Goal: Contribute content: Contribute content

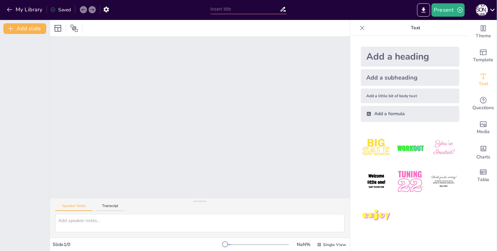
drag, startPoint x: 120, startPoint y: 66, endPoint x: 112, endPoint y: 66, distance: 8.3
click at [117, 67] on div at bounding box center [200, 117] width 300 height 161
click at [74, 28] on icon at bounding box center [74, 28] width 8 height 8
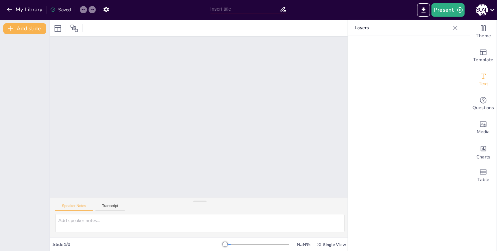
click at [81, 30] on div at bounding box center [68, 28] width 30 height 11
drag, startPoint x: 229, startPoint y: 52, endPoint x: 400, endPoint y: 38, distance: 171.5
click at [239, 53] on div at bounding box center [200, 117] width 300 height 161
click at [455, 31] on icon at bounding box center [455, 28] width 7 height 7
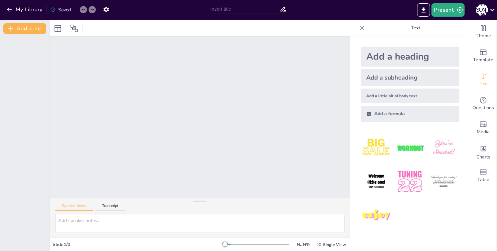
click at [396, 56] on div "Add a heading" at bounding box center [410, 57] width 98 height 20
click at [112, 204] on button "Transcript" at bounding box center [110, 207] width 30 height 7
click at [80, 207] on button "Speaker Notes" at bounding box center [74, 207] width 38 height 7
drag, startPoint x: 218, startPoint y: 244, endPoint x: 225, endPoint y: 243, distance: 7.0
click at [225, 243] on div "Slide 1 / 0 NaN % Single View" at bounding box center [200, 244] width 300 height 11
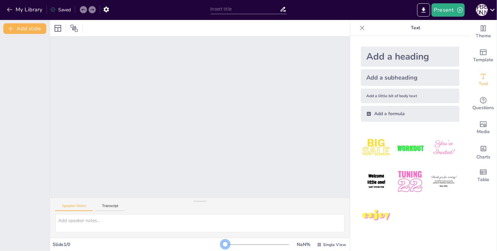
drag, startPoint x: 223, startPoint y: 243, endPoint x: 185, endPoint y: 250, distance: 39.4
click at [185, 250] on div "Slide 1 / 0 NaN % Single View" at bounding box center [200, 243] width 300 height 13
click at [395, 52] on div "Add a heading" at bounding box center [410, 57] width 98 height 20
click at [394, 81] on div "Add a subheading" at bounding box center [410, 77] width 98 height 17
click at [43, 55] on div at bounding box center [25, 142] width 50 height 217
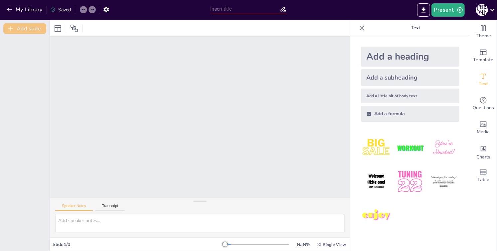
click at [30, 29] on button "Add slide" at bounding box center [24, 28] width 43 height 11
click at [29, 53] on div "1" at bounding box center [25, 50] width 40 height 23
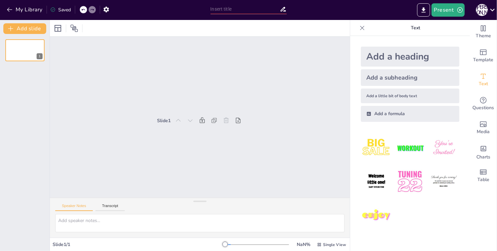
click at [27, 79] on div "1" at bounding box center [25, 142] width 50 height 217
click at [103, 11] on icon at bounding box center [101, 10] width 4 height 4
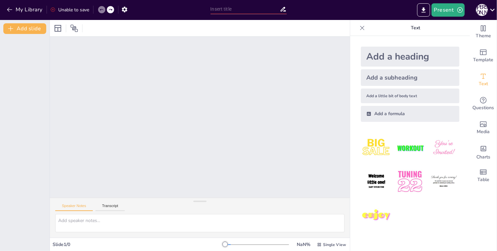
click at [114, 10] on div "My Library Unable to save" at bounding box center [65, 9] width 131 height 12
drag, startPoint x: 231, startPoint y: 243, endPoint x: 333, endPoint y: 245, distance: 102.1
click at [333, 245] on div "300 % Single View" at bounding box center [286, 244] width 122 height 11
click at [479, 83] on span "Text" at bounding box center [483, 83] width 9 height 7
click at [388, 97] on div "Add a little bit of body text" at bounding box center [410, 95] width 98 height 15
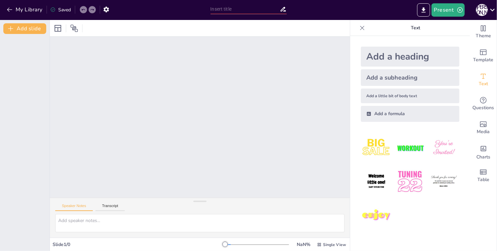
click at [374, 74] on div "Add a subheading" at bounding box center [410, 77] width 98 height 17
click at [382, 146] on img at bounding box center [376, 147] width 31 height 31
click at [97, 10] on div "My Library Saved" at bounding box center [56, 9] width 112 height 12
click at [439, 9] on button "Present" at bounding box center [447, 9] width 33 height 13
click at [410, 32] on div at bounding box center [248, 125] width 497 height 251
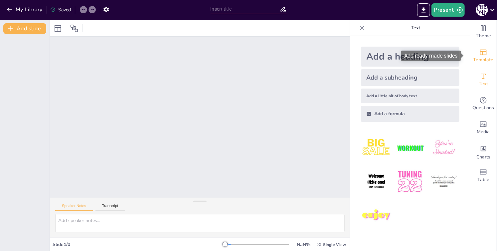
click at [480, 55] on icon "Add ready made slides" at bounding box center [483, 53] width 7 height 6
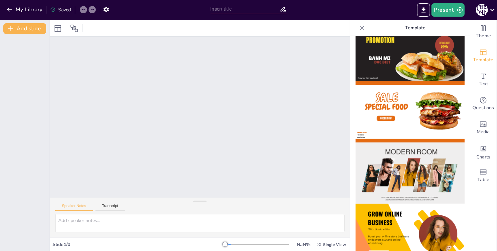
scroll to position [55, 0]
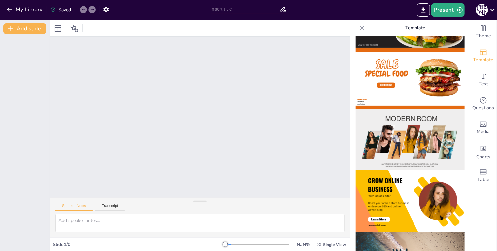
click at [403, 83] on img at bounding box center [410, 79] width 109 height 62
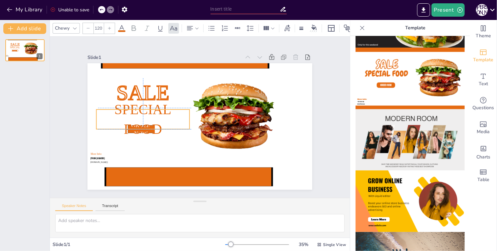
drag, startPoint x: 139, startPoint y: 116, endPoint x: 145, endPoint y: 133, distance: 17.4
click at [145, 133] on span "Special Food" at bounding box center [142, 118] width 57 height 35
drag, startPoint x: 148, startPoint y: 123, endPoint x: 147, endPoint y: 108, distance: 15.4
click at [147, 108] on p "Special Food" at bounding box center [148, 118] width 93 height 39
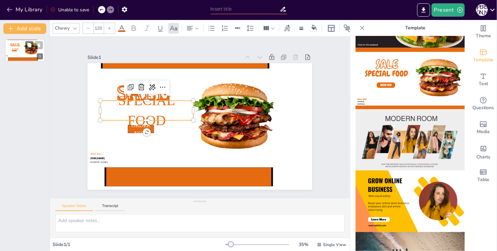
click at [37, 47] on icon at bounding box center [39, 45] width 5 height 5
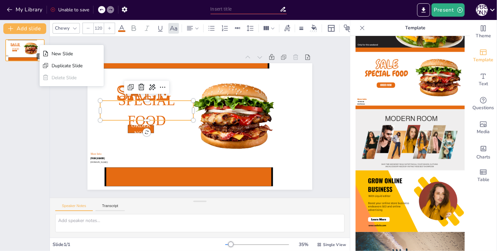
click at [52, 77] on div "Delete Slide" at bounding box center [67, 77] width 31 height 6
drag, startPoint x: 30, startPoint y: 112, endPoint x: 35, endPoint y: 117, distance: 7.1
click at [31, 112] on div "SALE ORDER NOW Special Food [PHONE_NUMBER] More Info: [DOMAIN_NAME] 1" at bounding box center [25, 142] width 50 height 217
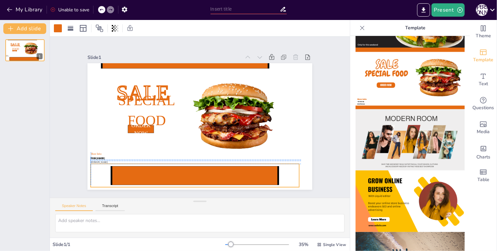
drag, startPoint x: 160, startPoint y: 174, endPoint x: 291, endPoint y: 169, distance: 130.5
click at [278, 168] on icon at bounding box center [194, 175] width 167 height 19
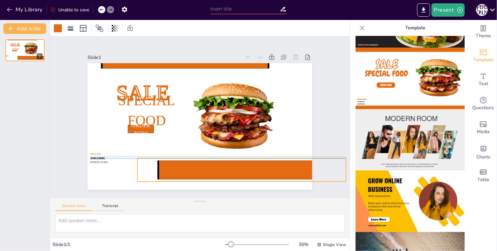
drag, startPoint x: 272, startPoint y: 170, endPoint x: 186, endPoint y: 162, distance: 87.2
click at [175, 164] on icon at bounding box center [241, 170] width 167 height 19
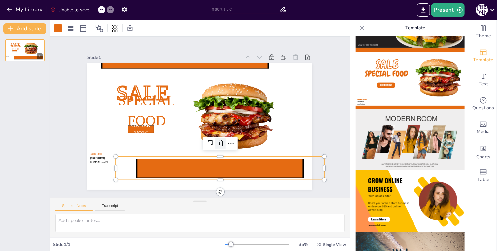
click at [216, 140] on icon at bounding box center [220, 143] width 8 height 8
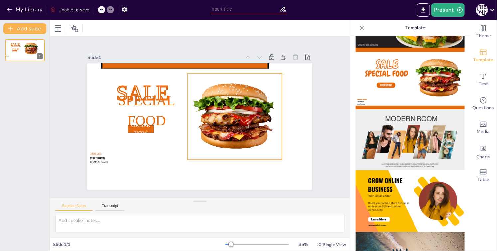
click at [219, 134] on div at bounding box center [235, 116] width 94 height 86
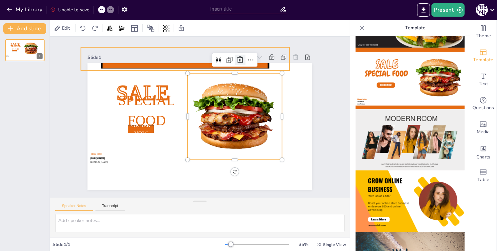
click at [235, 62] on div at bounding box center [240, 60] width 11 height 11
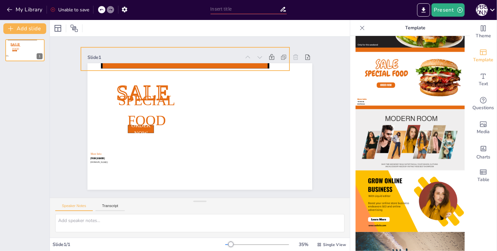
click at [233, 65] on icon at bounding box center [185, 59] width 167 height 19
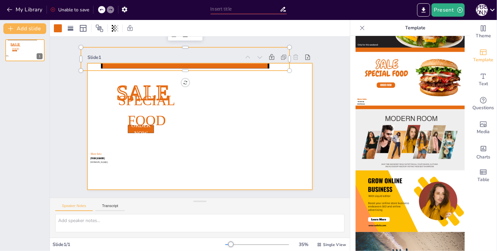
drag, startPoint x: 203, startPoint y: 62, endPoint x: 208, endPoint y: 93, distance: 31.7
click at [208, 93] on div "Slide 1 SALE ORDER NOW Special Food [PHONE_NUMBER] More Info: [DOMAIN_NAME]" at bounding box center [199, 121] width 225 height 137
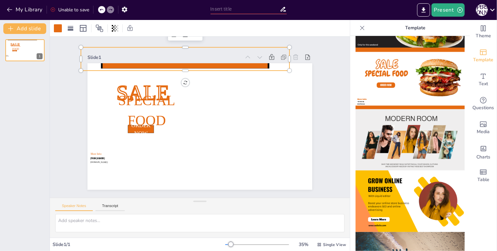
drag, startPoint x: 212, startPoint y: 51, endPoint x: 231, endPoint y: 61, distance: 21.7
click at [215, 63] on div "Slide 1 SALE ORDER NOW Special Food [PHONE_NUMBER] More Info: [DOMAIN_NAME]" at bounding box center [199, 121] width 225 height 137
drag, startPoint x: 231, startPoint y: 69, endPoint x: 231, endPoint y: 73, distance: 3.7
click at [232, 68] on icon at bounding box center [185, 59] width 167 height 19
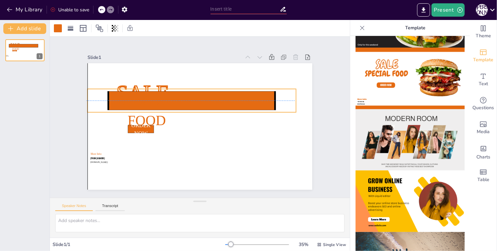
drag, startPoint x: 229, startPoint y: 73, endPoint x: 226, endPoint y: 113, distance: 40.4
click at [232, 110] on icon at bounding box center [191, 100] width 167 height 19
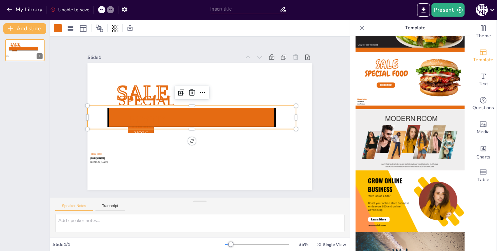
click at [211, 114] on icon at bounding box center [191, 117] width 167 height 19
click at [188, 90] on icon at bounding box center [192, 92] width 8 height 8
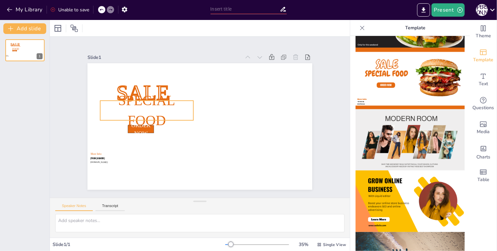
click at [159, 98] on div "SALE ORDER NOW Special Food [PHONE_NUMBER] More Info: [DOMAIN_NAME]" at bounding box center [199, 126] width 225 height 126
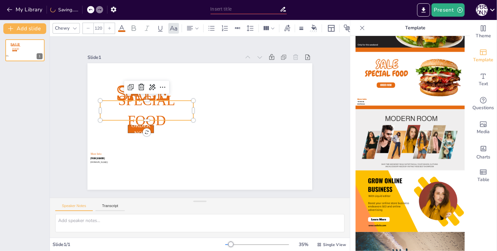
click at [137, 86] on icon at bounding box center [141, 87] width 8 height 8
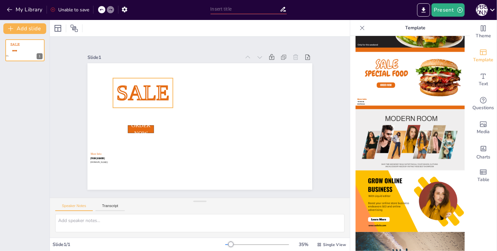
click at [140, 91] on span "SALE" at bounding box center [142, 93] width 53 height 24
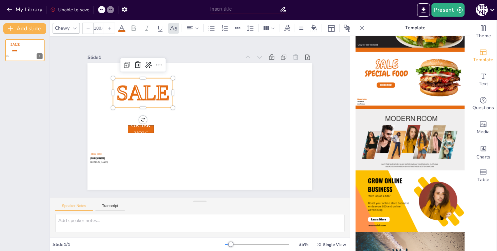
click at [134, 62] on icon at bounding box center [138, 65] width 8 height 8
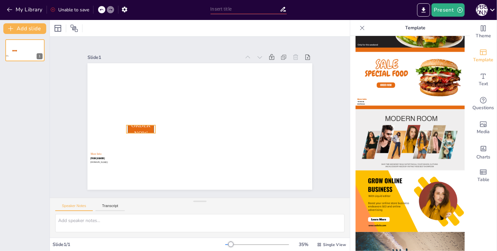
click at [142, 130] on span "ORDER NOW" at bounding box center [140, 129] width 19 height 14
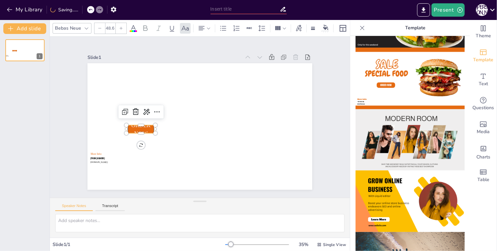
click at [133, 109] on icon at bounding box center [136, 112] width 8 height 8
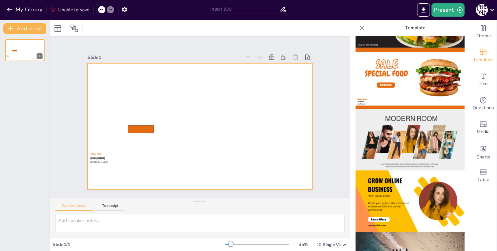
click at [92, 161] on span "[DOMAIN_NAME]" at bounding box center [98, 162] width 17 height 3
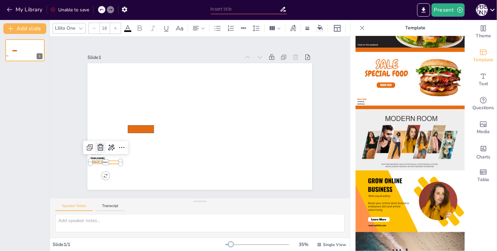
click at [97, 147] on icon at bounding box center [100, 147] width 6 height 7
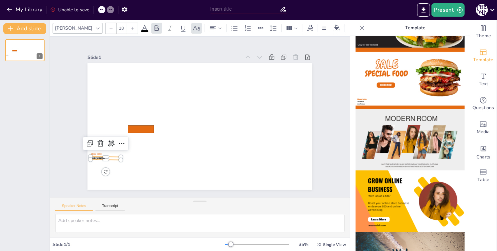
click at [90, 156] on span "[PHONE_NUMBER]" at bounding box center [97, 157] width 14 height 3
click at [97, 143] on icon at bounding box center [100, 143] width 6 height 7
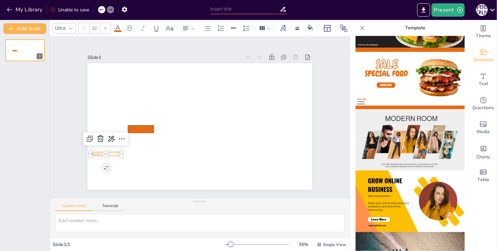
click at [94, 153] on span "More Info:" at bounding box center [96, 153] width 11 height 3
click at [98, 137] on icon at bounding box center [100, 138] width 6 height 7
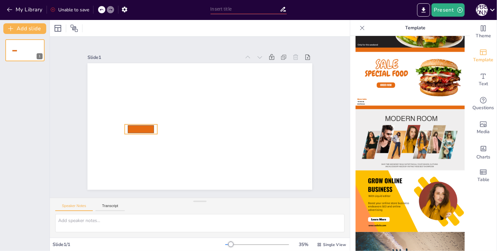
click at [131, 128] on icon at bounding box center [141, 129] width 26 height 8
click at [137, 111] on icon at bounding box center [141, 111] width 8 height 8
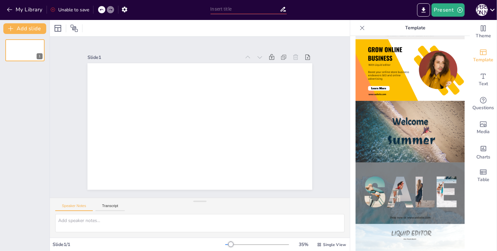
scroll to position [0, 0]
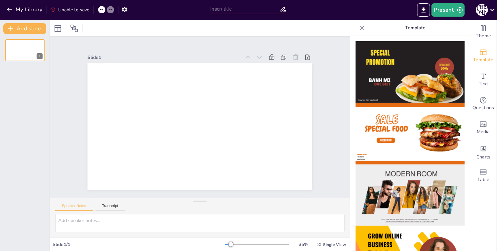
click at [360, 25] on div at bounding box center [362, 28] width 11 height 11
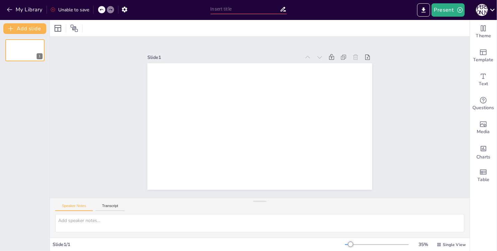
click at [491, 11] on icon at bounding box center [492, 9] width 9 height 9
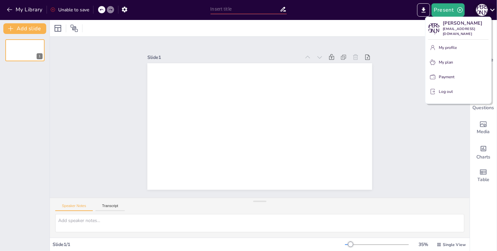
click at [491, 11] on div at bounding box center [248, 125] width 497 height 251
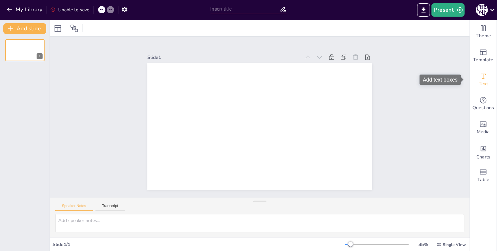
click at [484, 83] on div "Text" at bounding box center [483, 80] width 27 height 24
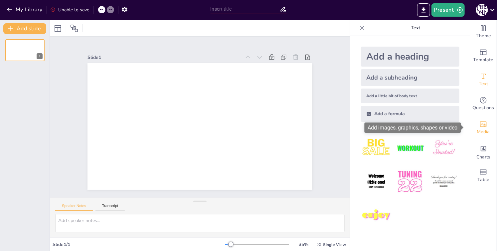
click at [482, 125] on icon "Add images, graphics, shapes or video" at bounding box center [483, 124] width 8 height 8
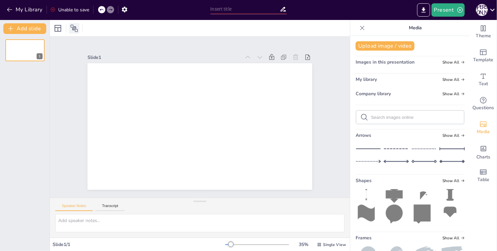
click at [70, 29] on icon at bounding box center [74, 28] width 8 height 8
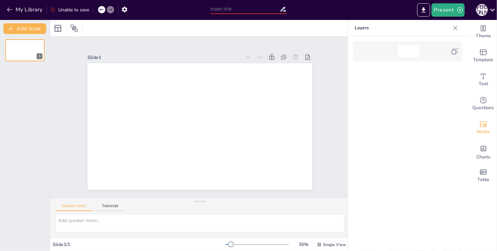
click at [249, 11] on input "text" at bounding box center [245, 9] width 69 height 10
drag, startPoint x: 324, startPoint y: 8, endPoint x: 304, endPoint y: 10, distance: 19.8
click at [323, 8] on div "Present А [PERSON_NAME]" at bounding box center [393, 9] width 207 height 13
drag, startPoint x: 115, startPoint y: 10, endPoint x: 128, endPoint y: 10, distance: 13.3
click at [115, 10] on div "My Library Unable to save" at bounding box center [65, 9] width 131 height 12
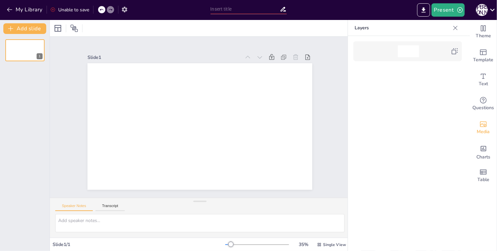
click at [129, 10] on button "button" at bounding box center [124, 9] width 12 height 12
click at [129, 9] on button "button" at bounding box center [124, 9] width 12 height 12
click at [480, 158] on span "Charts" at bounding box center [483, 156] width 14 height 7
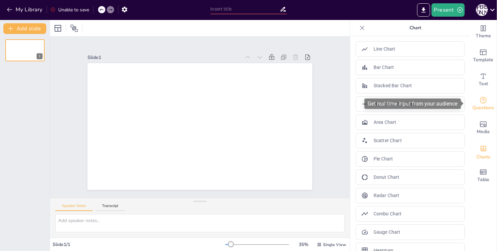
click at [484, 102] on div "Questions" at bounding box center [483, 104] width 27 height 24
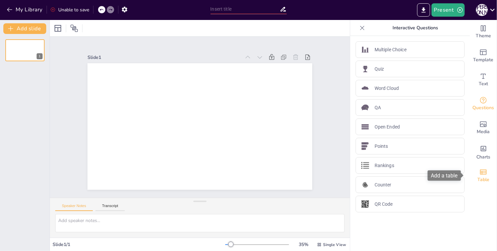
click at [479, 172] on icon "Add a table" at bounding box center [483, 172] width 8 height 8
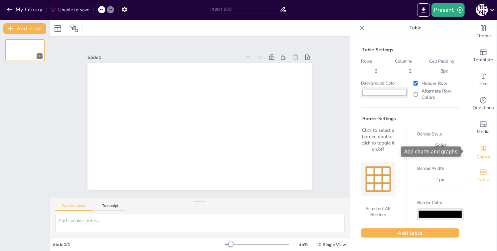
click at [483, 161] on span "Charts" at bounding box center [483, 156] width 14 height 7
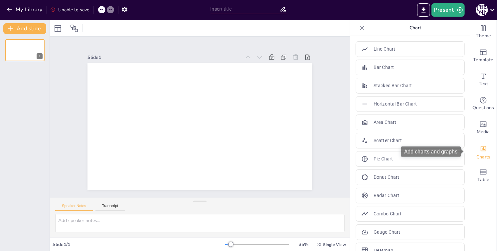
click at [485, 149] on div "Charts" at bounding box center [483, 152] width 27 height 24
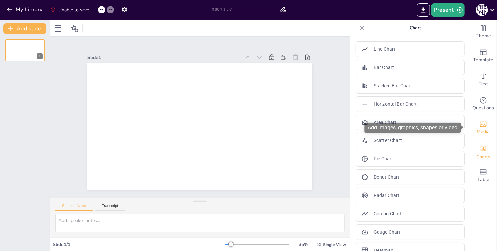
click at [481, 137] on div "Media" at bounding box center [483, 128] width 27 height 24
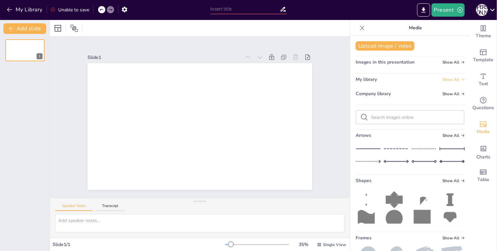
click at [445, 78] on span "Show All" at bounding box center [453, 79] width 22 height 5
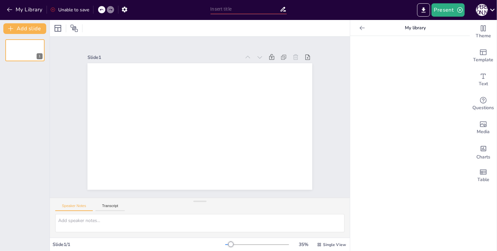
click at [360, 28] on icon at bounding box center [362, 28] width 5 height 4
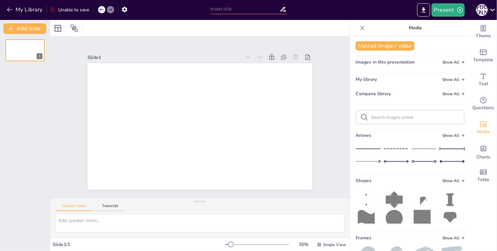
click at [448, 97] on div "Company library Show All" at bounding box center [410, 94] width 109 height 9
click at [447, 94] on span "Show All" at bounding box center [453, 93] width 22 height 5
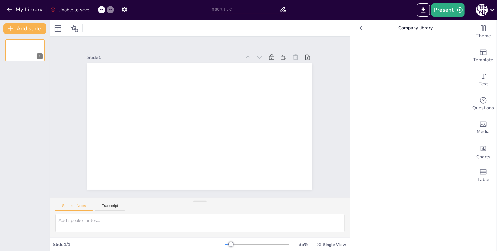
click at [359, 30] on icon at bounding box center [362, 28] width 7 height 7
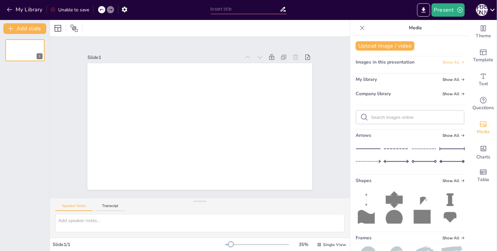
click at [444, 62] on span "Show All" at bounding box center [453, 62] width 22 height 5
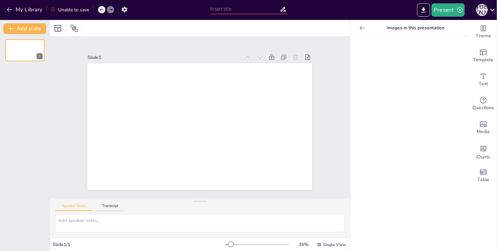
drag, startPoint x: 363, startPoint y: 29, endPoint x: 366, endPoint y: 36, distance: 8.3
click at [367, 29] on p "Images in this presentation" at bounding box center [415, 28] width 96 height 16
click at [359, 30] on icon at bounding box center [362, 28] width 7 height 7
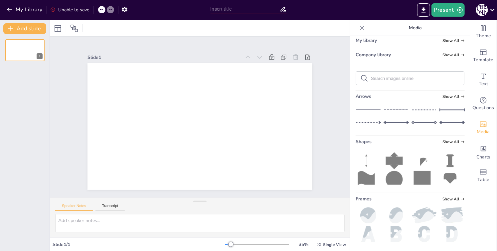
scroll to position [96, 0]
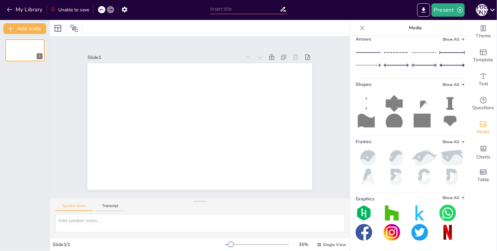
click at [443, 201] on div "Graphics Show All" at bounding box center [410, 199] width 109 height 6
click at [442, 198] on span "Show All" at bounding box center [453, 197] width 22 height 5
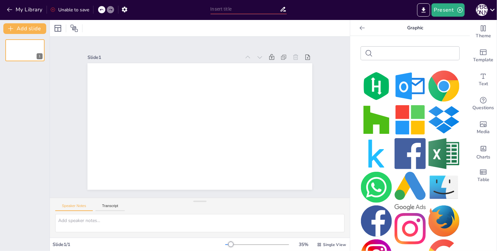
click at [377, 85] on img at bounding box center [376, 86] width 31 height 31
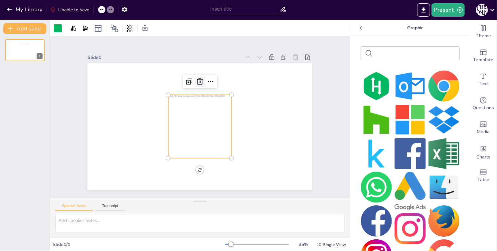
click at [197, 79] on icon at bounding box center [200, 81] width 8 height 8
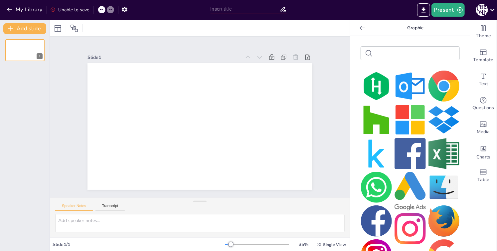
click at [359, 30] on icon at bounding box center [362, 28] width 7 height 7
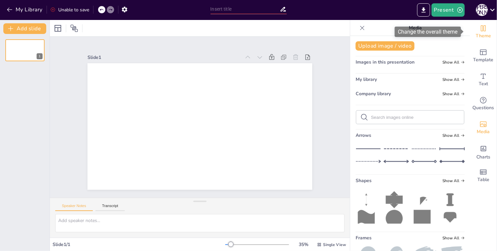
click at [490, 40] on div "Theme" at bounding box center [483, 32] width 27 height 24
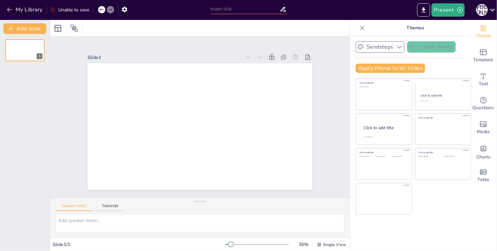
click at [385, 49] on button "Sendsteps" at bounding box center [380, 46] width 49 height 11
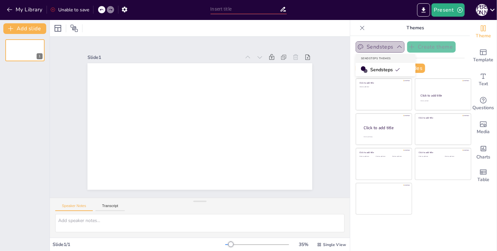
click at [384, 49] on button "Sendsteps" at bounding box center [380, 46] width 49 height 11
click at [395, 70] on button "Apply theme to all slides" at bounding box center [391, 68] width 70 height 9
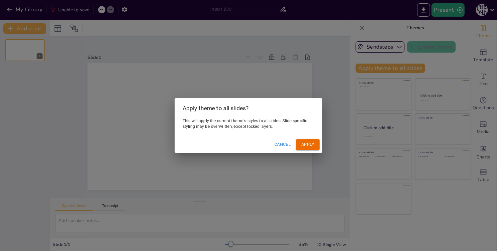
click at [308, 146] on button "Apply" at bounding box center [308, 144] width 24 height 11
